Goal: Transaction & Acquisition: Purchase product/service

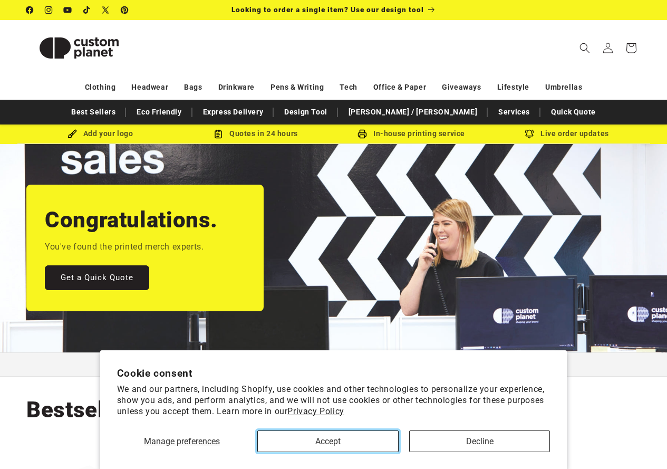
click at [363, 442] on button "Accept" at bounding box center [327, 441] width 141 height 22
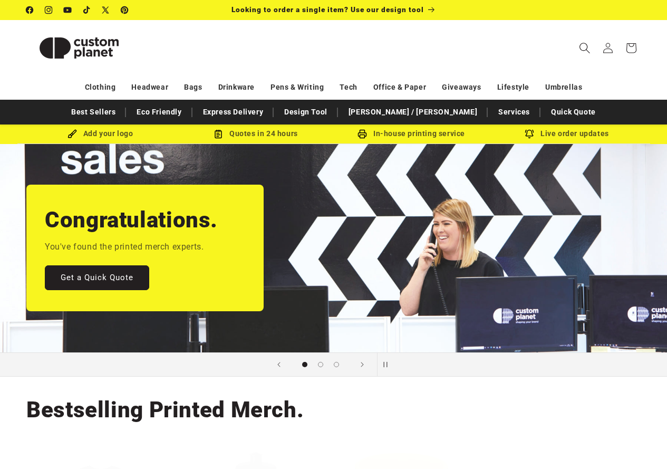
click at [586, 47] on icon "Search" at bounding box center [584, 47] width 11 height 11
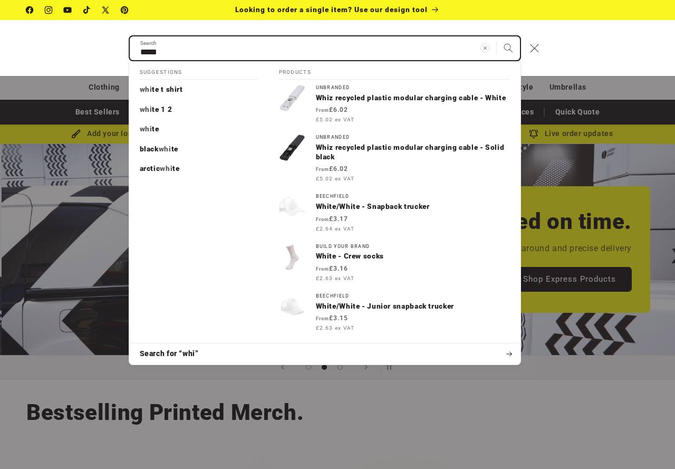
scroll to position [0, 675]
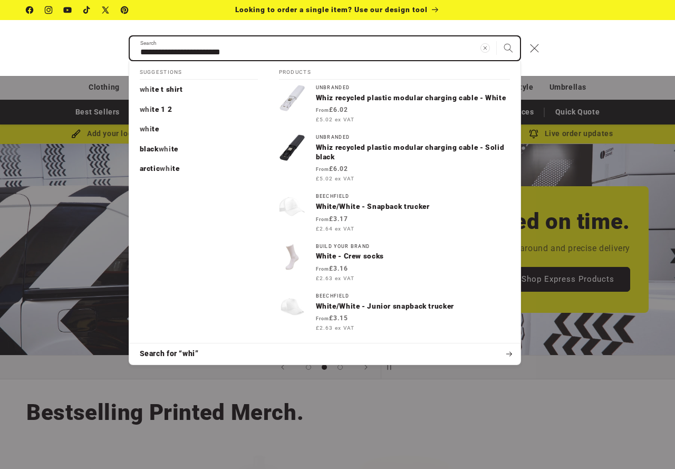
type input "**********"
click at [497, 36] on button "Search" at bounding box center [508, 47] width 23 height 23
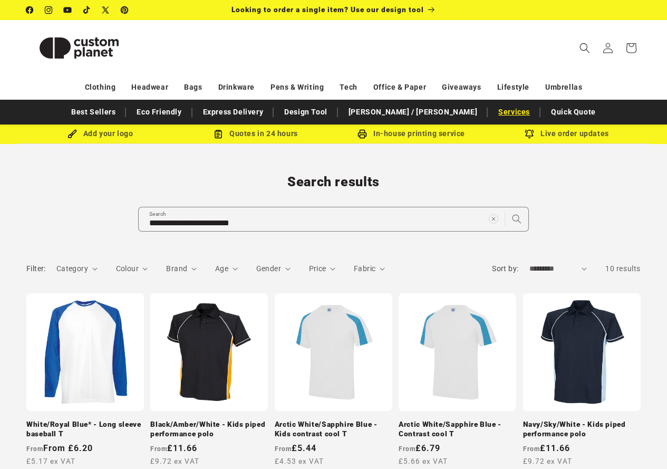
click at [493, 111] on link "Services" at bounding box center [514, 112] width 42 height 18
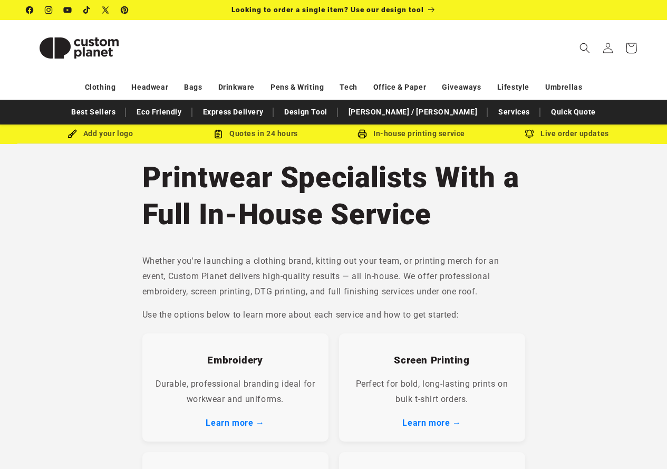
click at [635, 50] on icon at bounding box center [630, 47] width 25 height 25
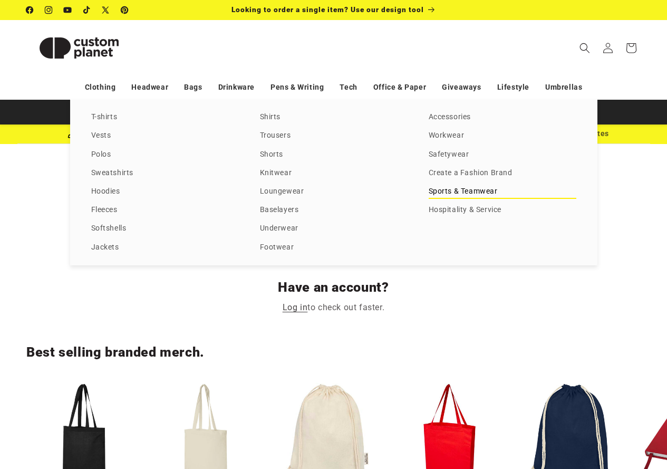
click at [481, 191] on link "Sports & Teamwear" at bounding box center [503, 191] width 148 height 14
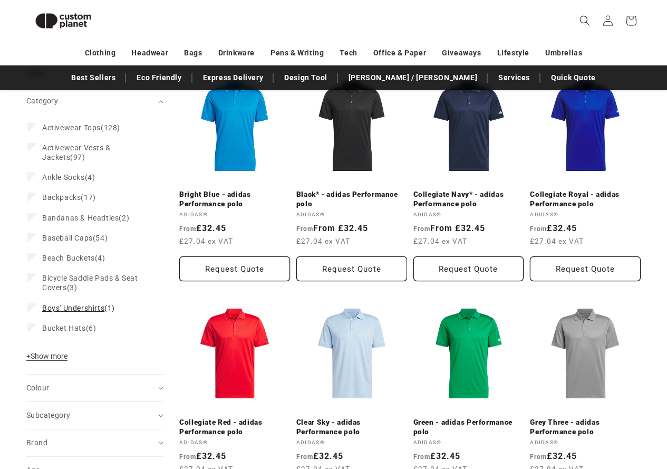
scroll to position [144, 0]
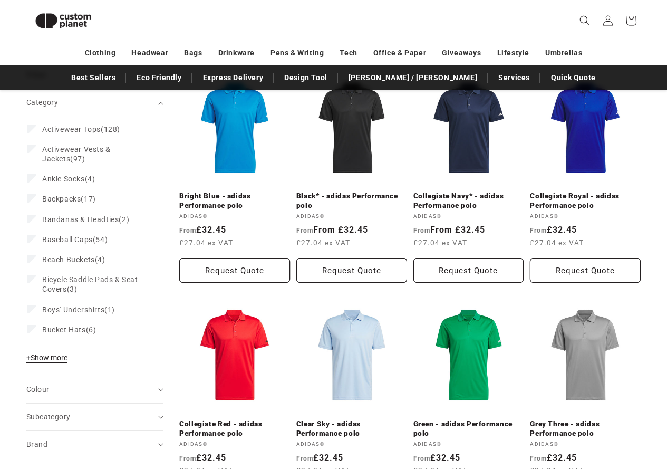
click at [60, 360] on span "+ Show more" at bounding box center [46, 357] width 41 height 8
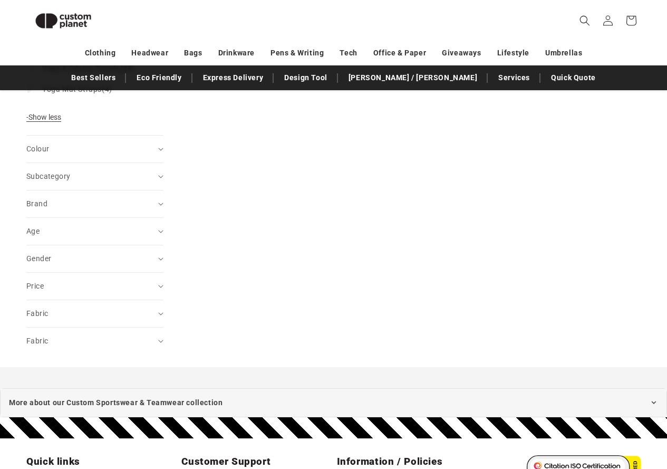
scroll to position [1515, 0]
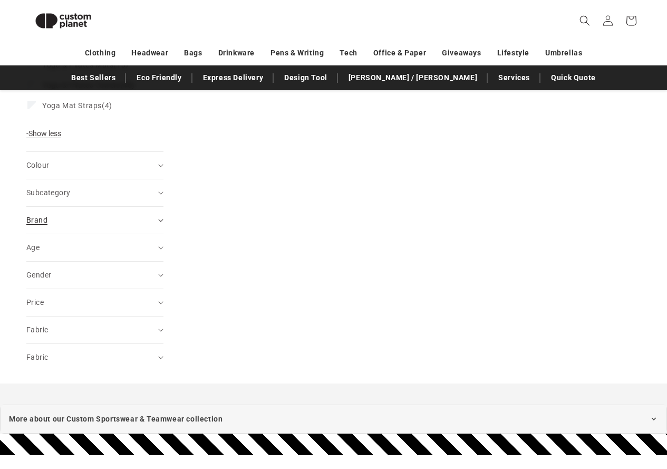
click at [140, 226] on div "Brand (0)" at bounding box center [90, 220] width 128 height 11
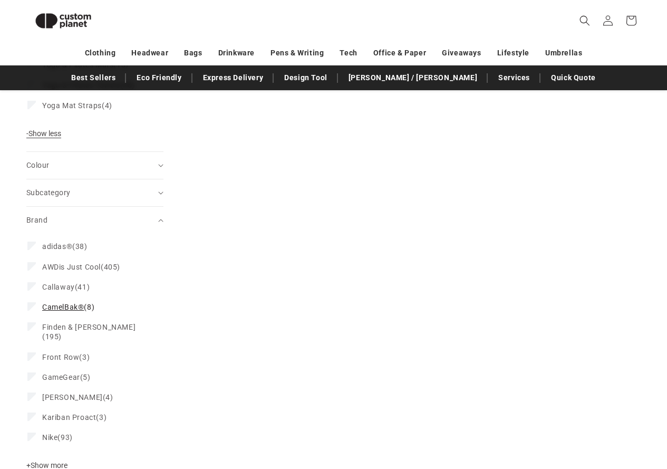
scroll to position [1620, 0]
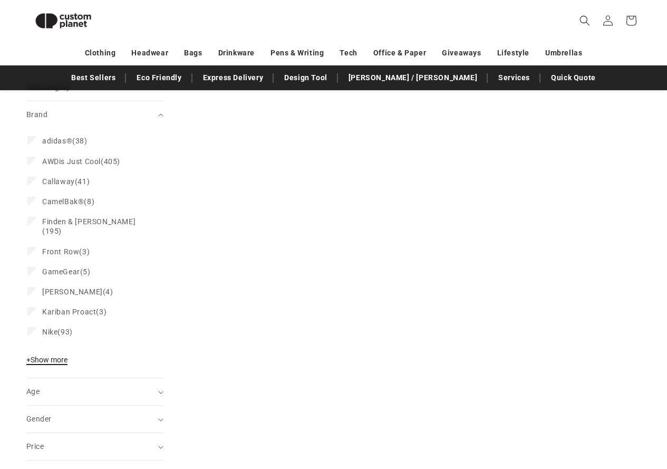
click at [66, 364] on span "+ Show more" at bounding box center [46, 359] width 41 height 8
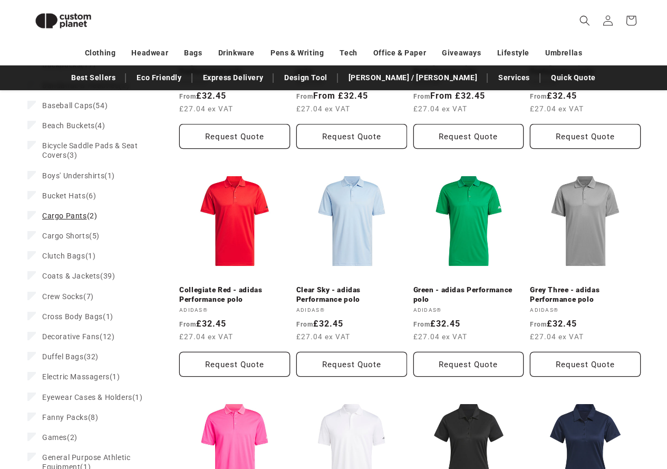
scroll to position [144, 0]
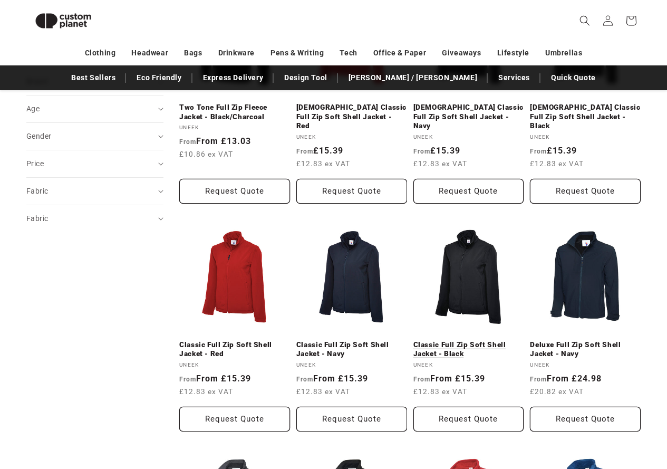
scroll to position [460, 0]
